Goal: Navigation & Orientation: Find specific page/section

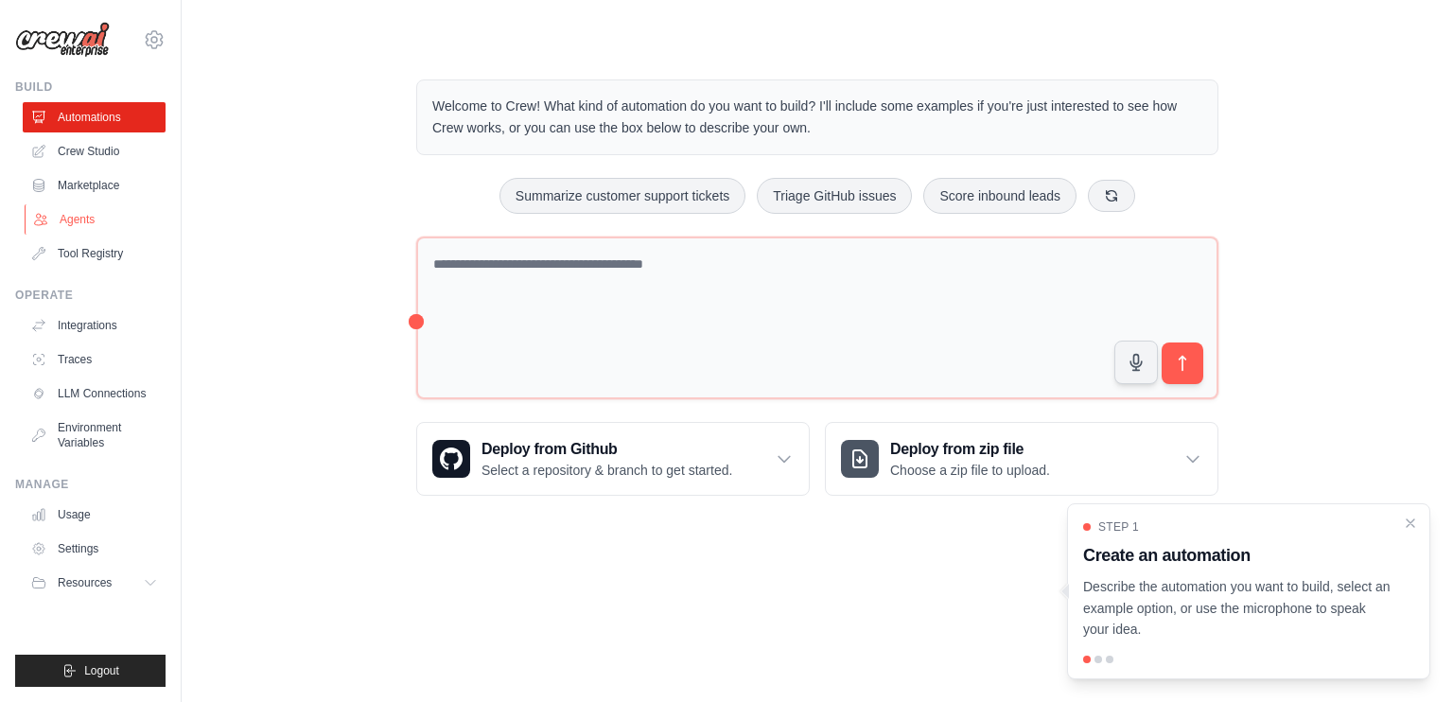
click at [100, 215] on link "Agents" at bounding box center [96, 219] width 143 height 30
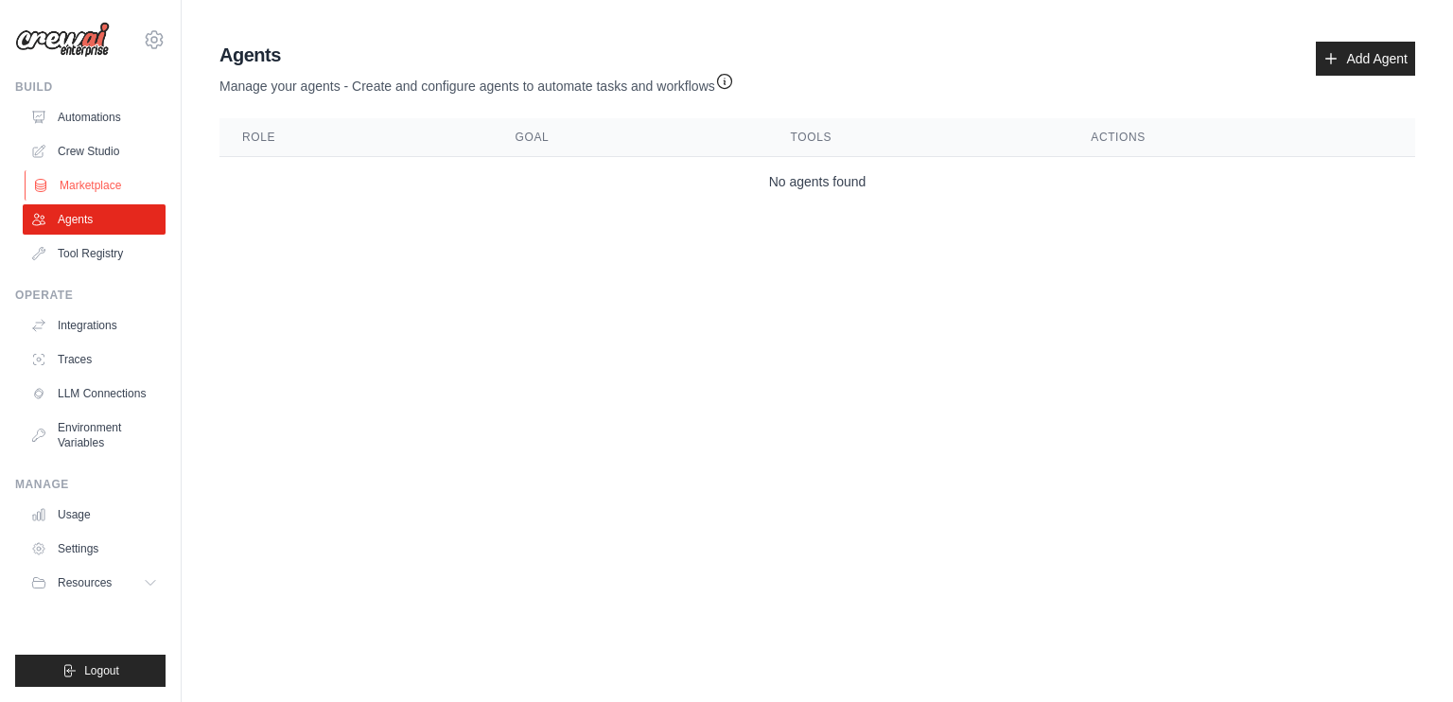
click at [92, 176] on link "Marketplace" at bounding box center [96, 185] width 143 height 30
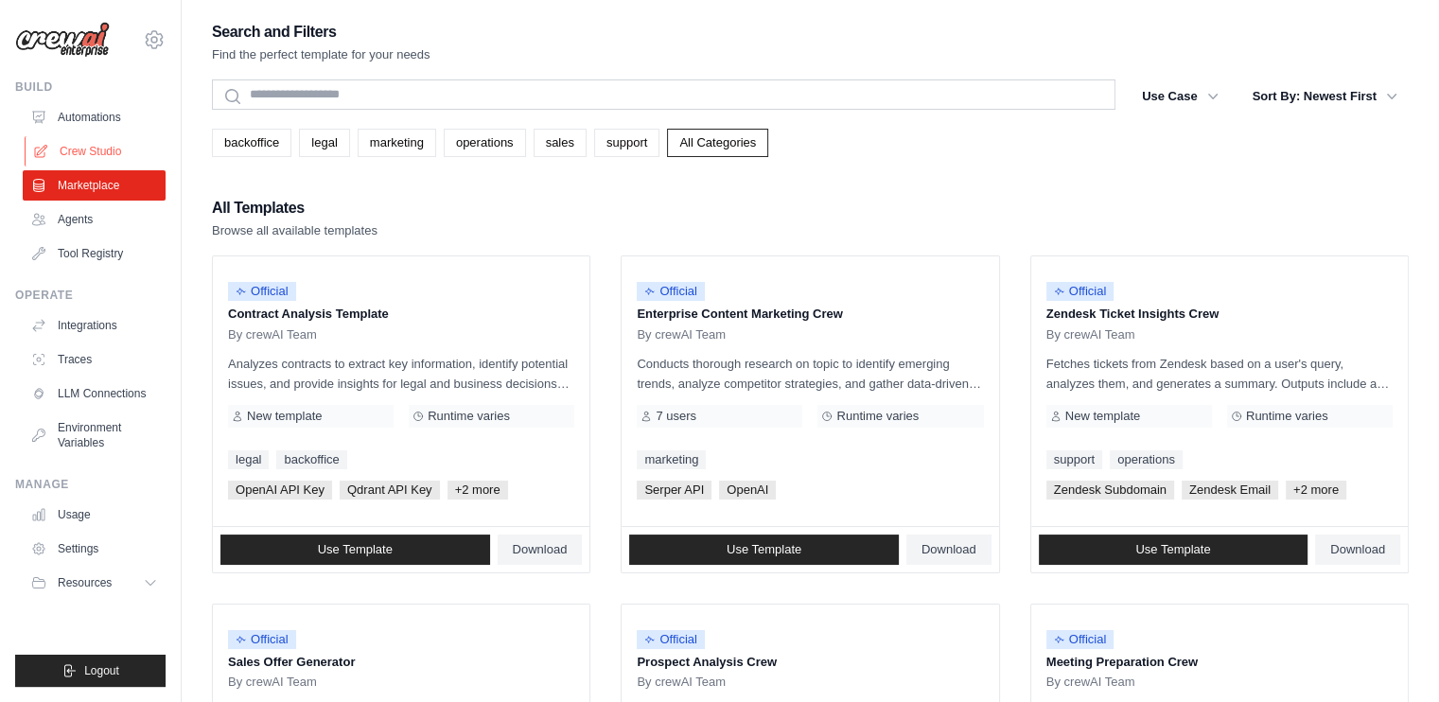
click at [95, 149] on link "Crew Studio" at bounding box center [96, 151] width 143 height 30
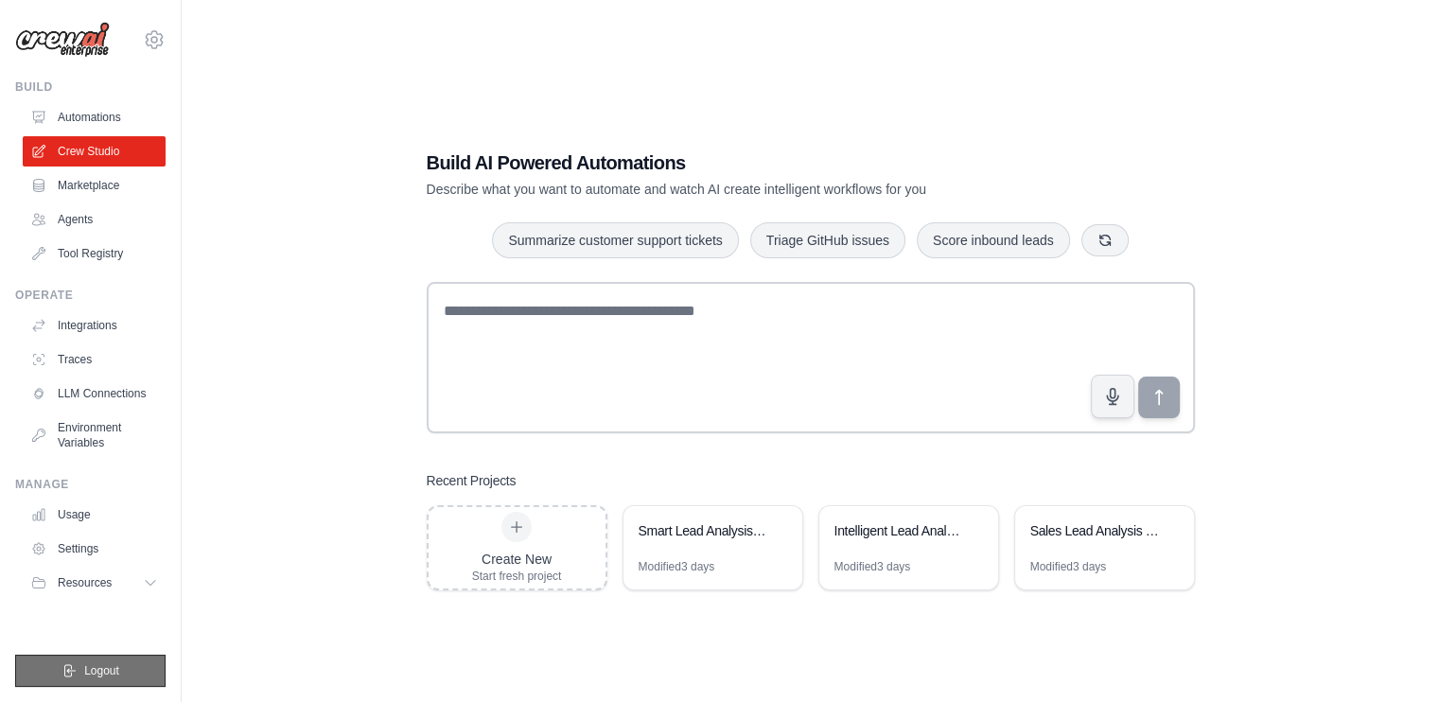
click at [64, 664] on icon "submit" at bounding box center [68, 670] width 15 height 15
